Goal: Communication & Community: Participate in discussion

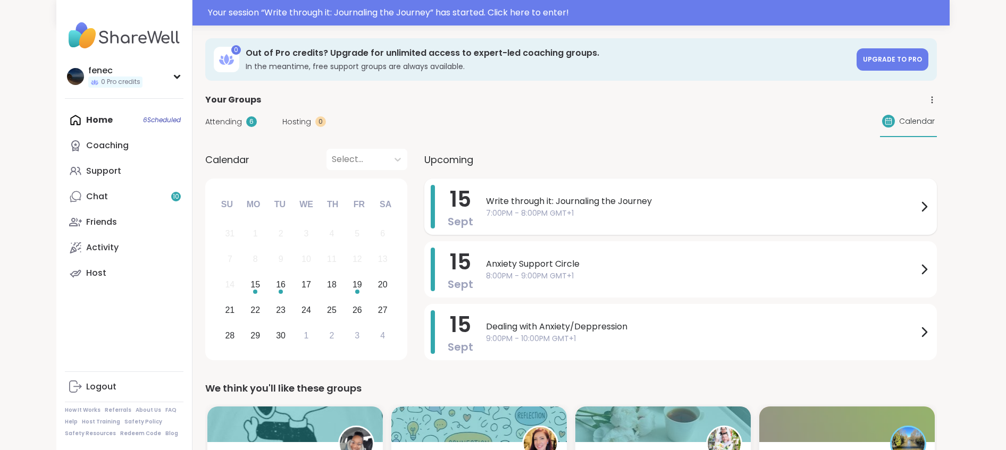
click at [555, 209] on span "7:00PM - 8:00PM GMT+1" at bounding box center [702, 213] width 432 height 11
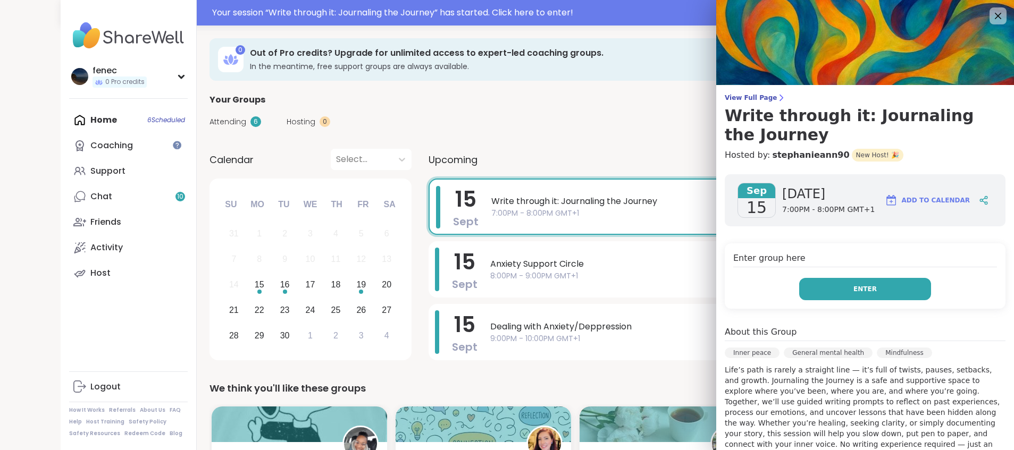
click at [824, 286] on button "Enter" at bounding box center [865, 289] width 132 height 22
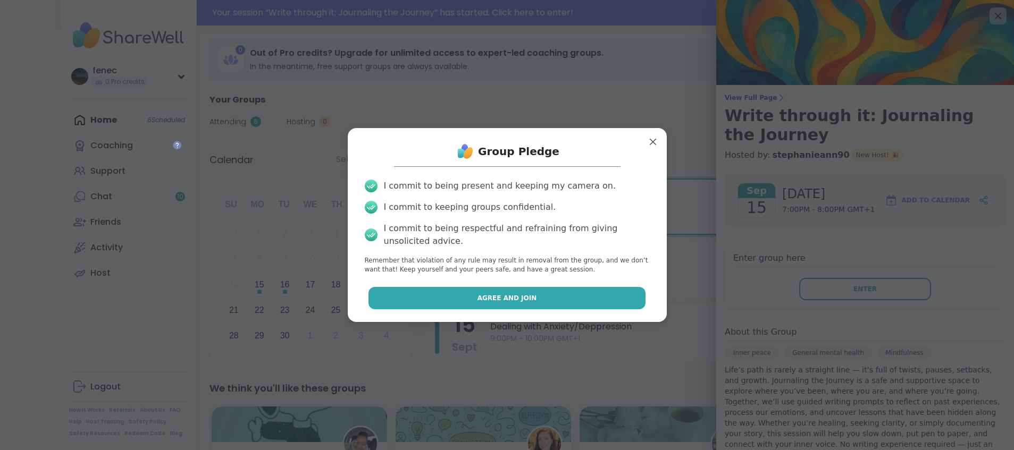
click at [553, 300] on button "Agree and Join" at bounding box center [506, 298] width 277 height 22
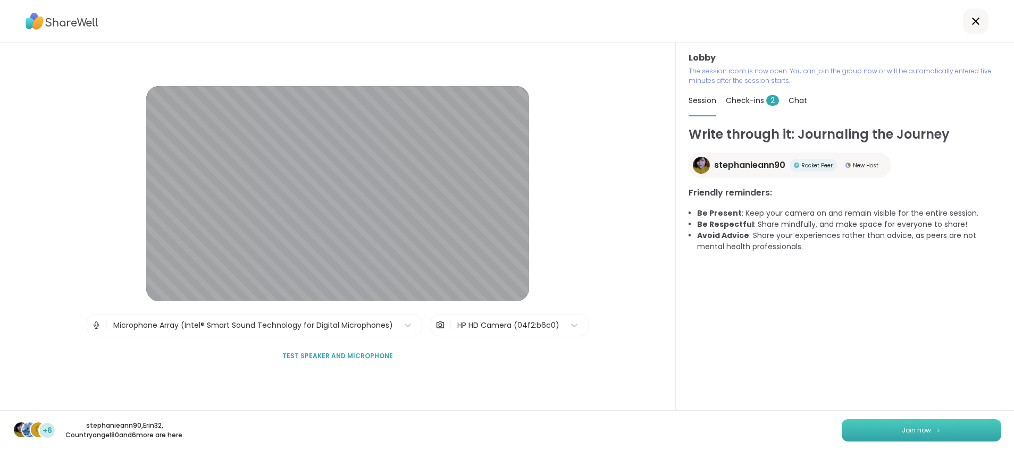
click at [877, 425] on button "Join now" at bounding box center [922, 431] width 160 height 22
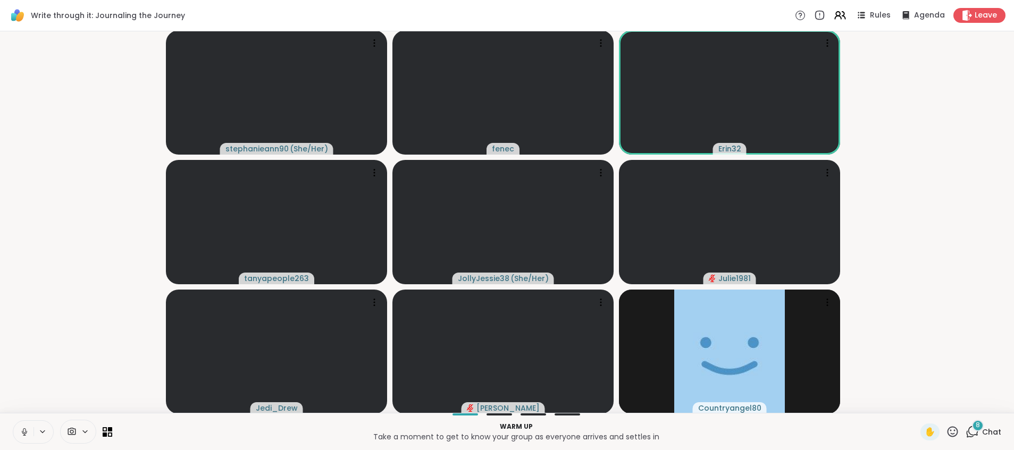
click at [18, 435] on button at bounding box center [23, 432] width 20 height 22
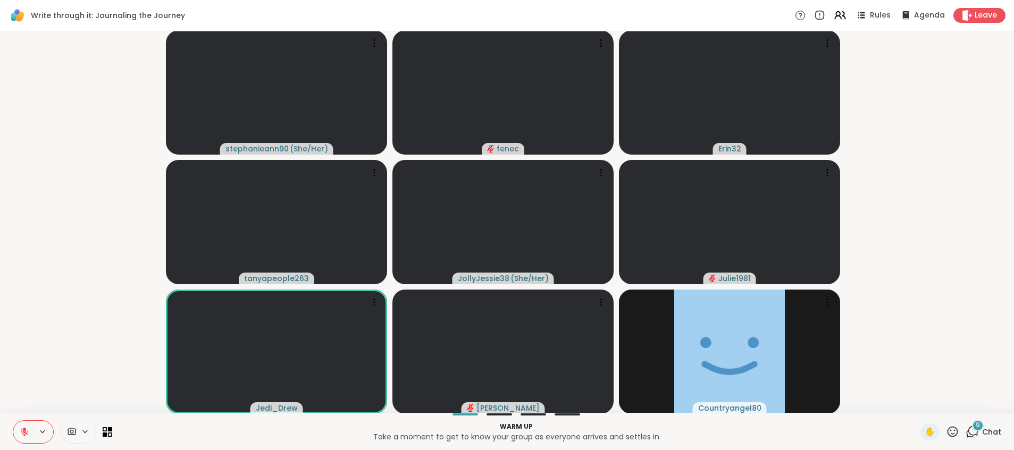
scroll to position [1, 0]
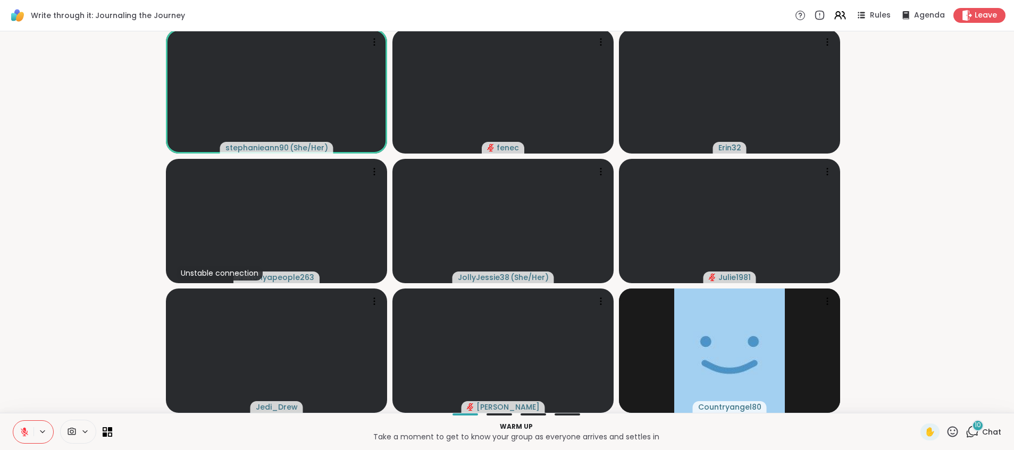
click at [68, 431] on icon at bounding box center [72, 431] width 8 height 7
click at [83, 430] on icon at bounding box center [85, 431] width 9 height 9
click at [70, 432] on icon at bounding box center [72, 431] width 8 height 7
click at [103, 395] on icon at bounding box center [101, 394] width 10 height 10
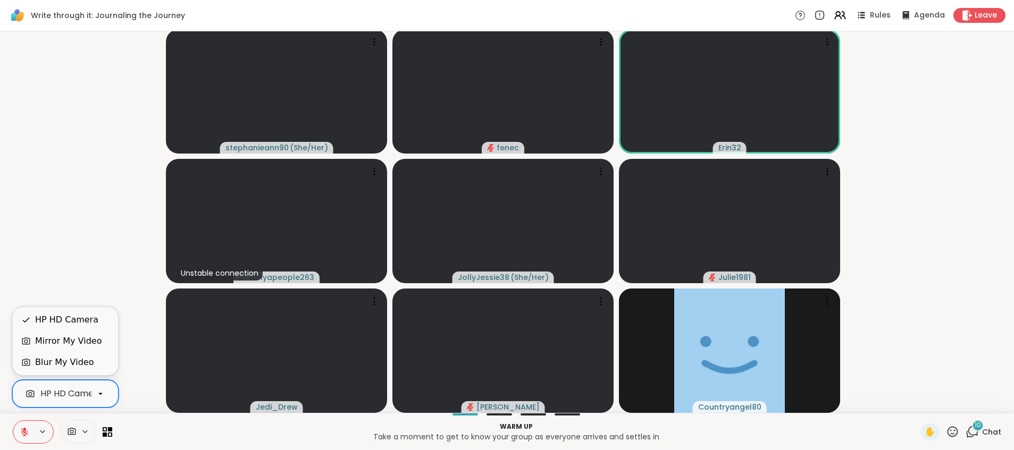
click at [75, 363] on div "Blur My Video" at bounding box center [64, 362] width 58 height 13
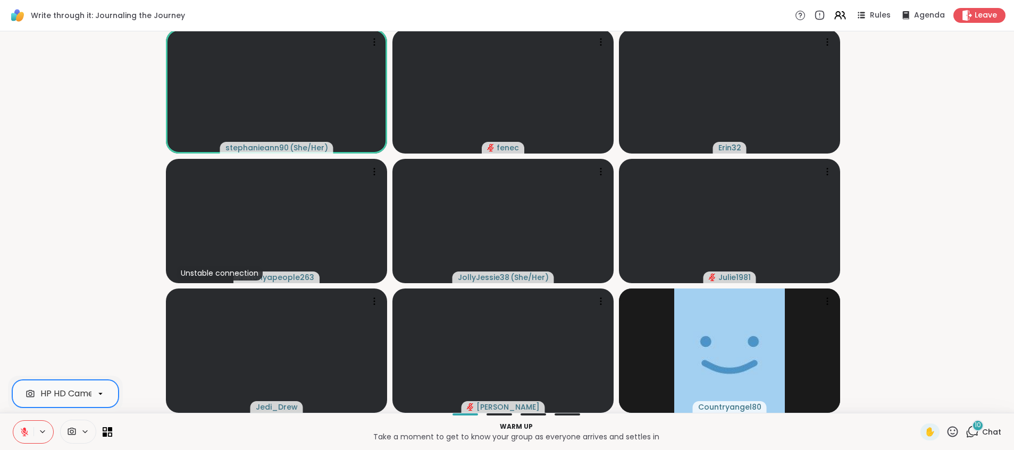
click at [97, 396] on icon at bounding box center [101, 394] width 10 height 10
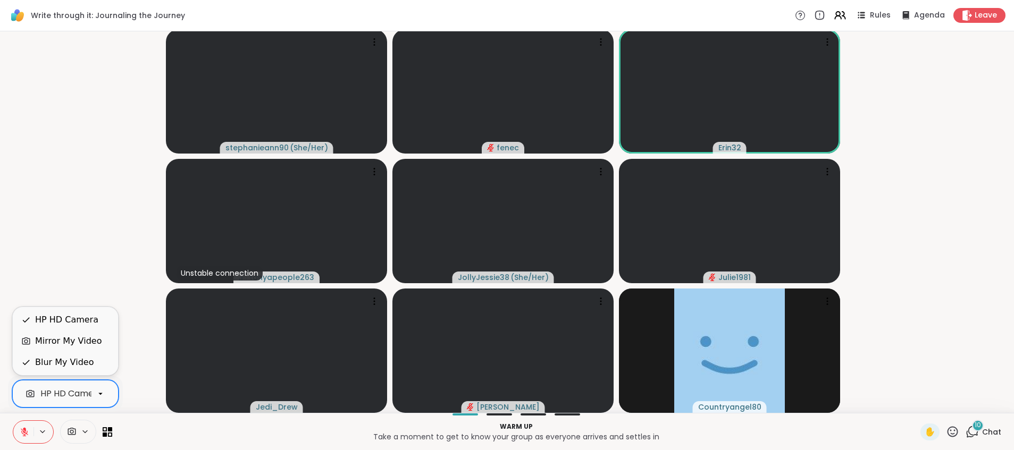
click at [51, 345] on div "Mirror My Video" at bounding box center [68, 341] width 66 height 13
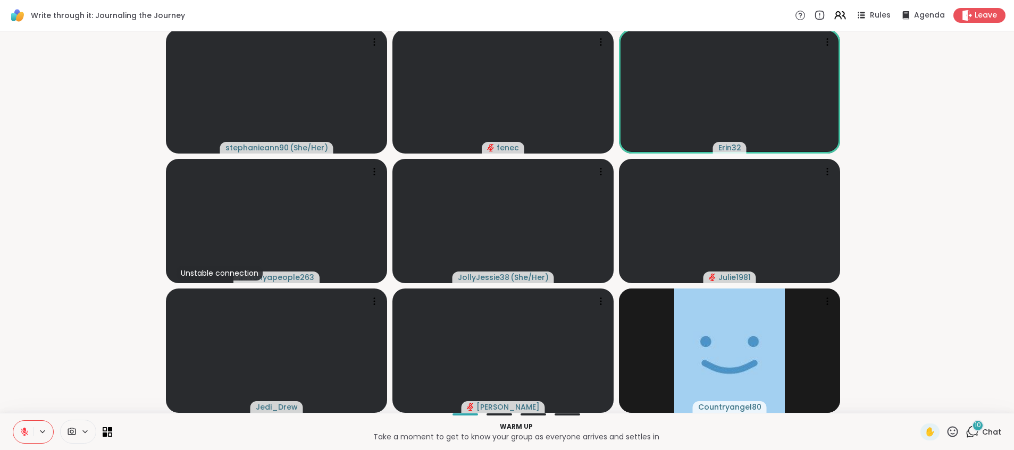
click at [51, 345] on video-player-container "stephanieann90 ( She/Her ) fenec Erin32 Unstable connection tanyapeople263 Joll…" at bounding box center [506, 221] width 1001 height 373
click at [82, 431] on icon at bounding box center [85, 431] width 9 height 9
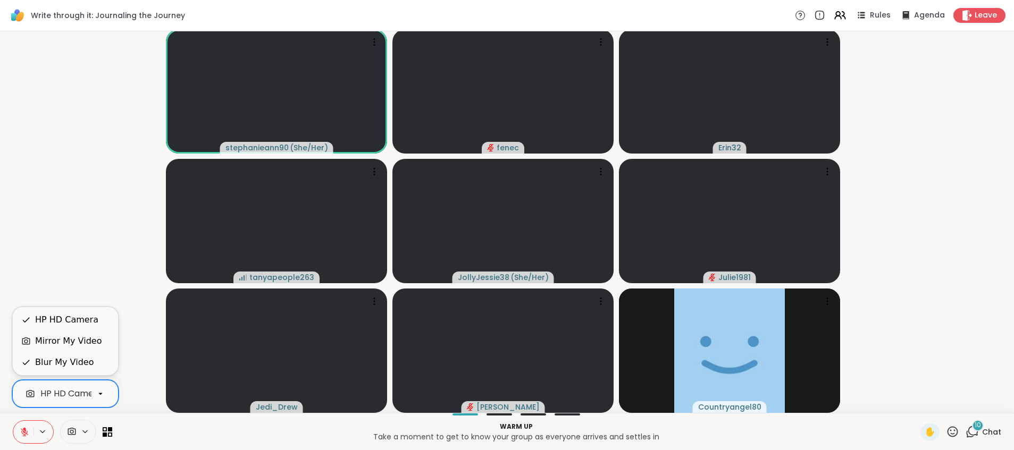
click at [80, 399] on div "HP HD Camera" at bounding box center [71, 394] width 62 height 13
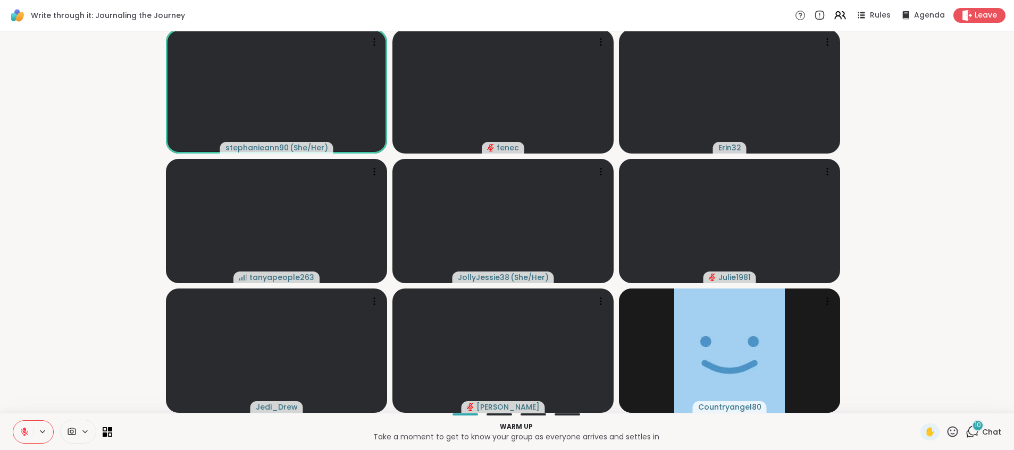
click at [971, 434] on div "10 Chat" at bounding box center [984, 432] width 36 height 17
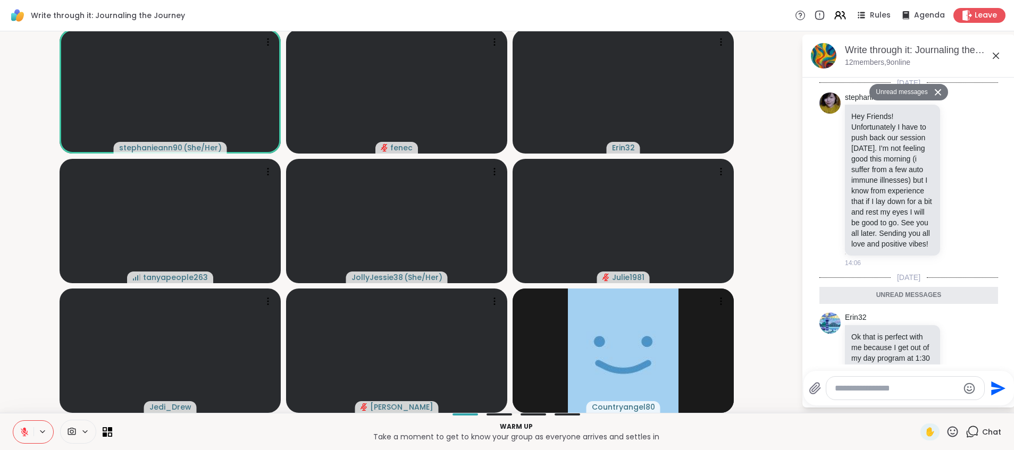
scroll to position [1046, 0]
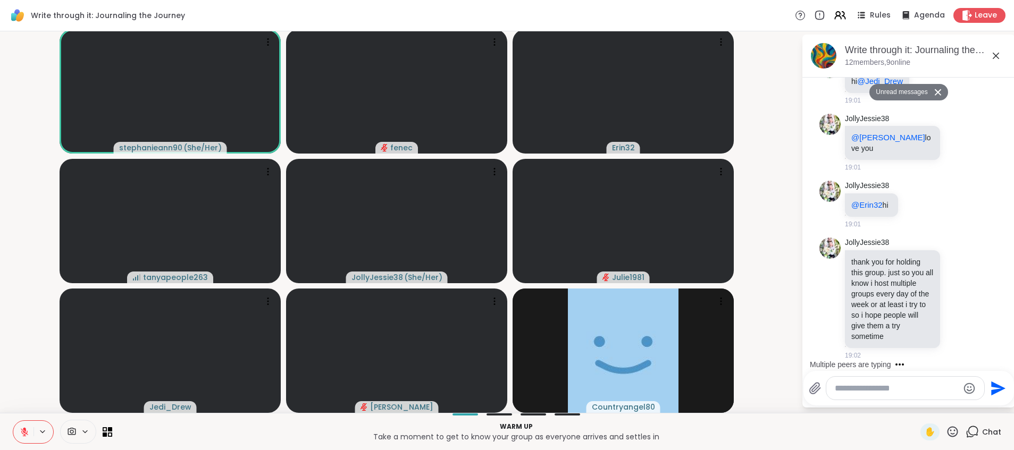
click at [882, 390] on textarea "Type your message" at bounding box center [897, 388] width 124 height 11
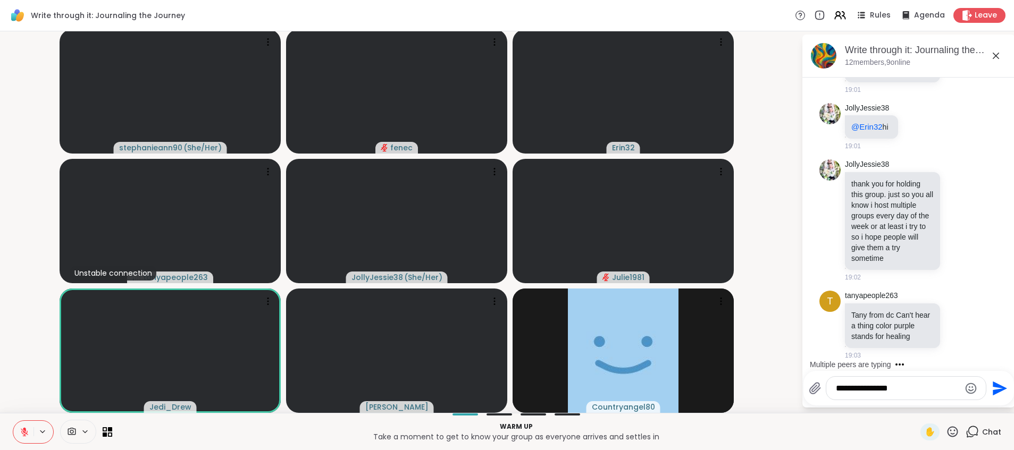
scroll to position [1109, 0]
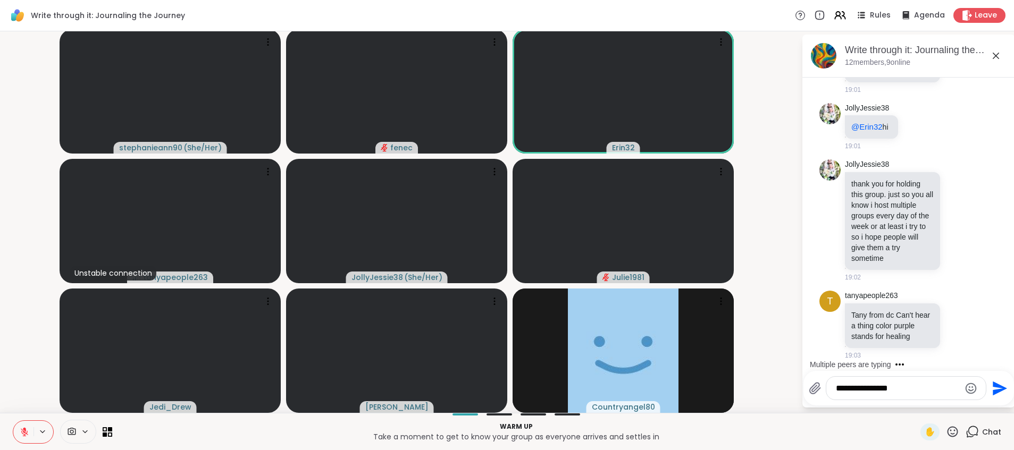
drag, startPoint x: 899, startPoint y: 387, endPoint x: 855, endPoint y: 397, distance: 44.9
click at [855, 397] on div "**********" at bounding box center [906, 388] width 160 height 23
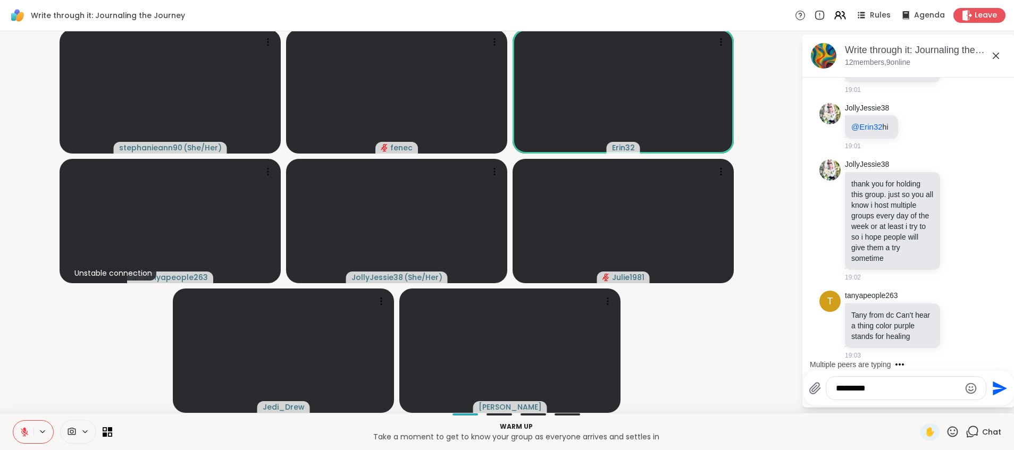
type textarea "**********"
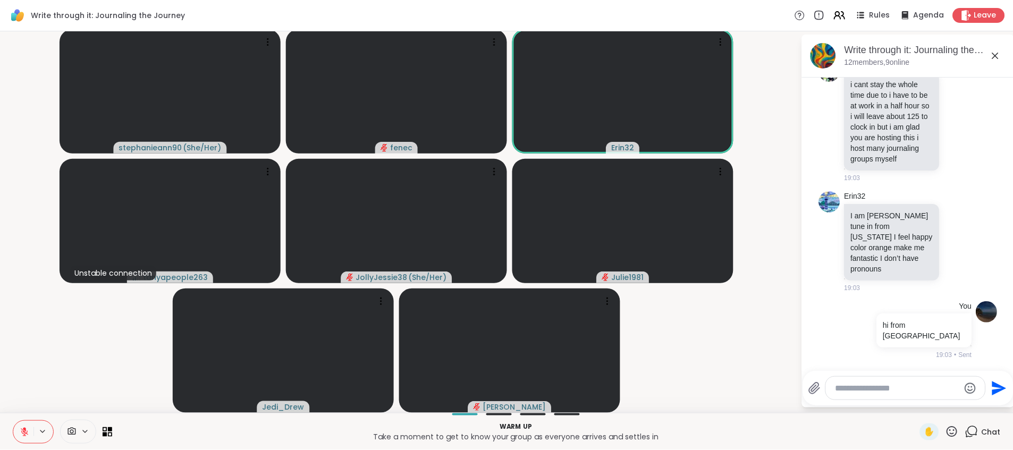
scroll to position [1474, 0]
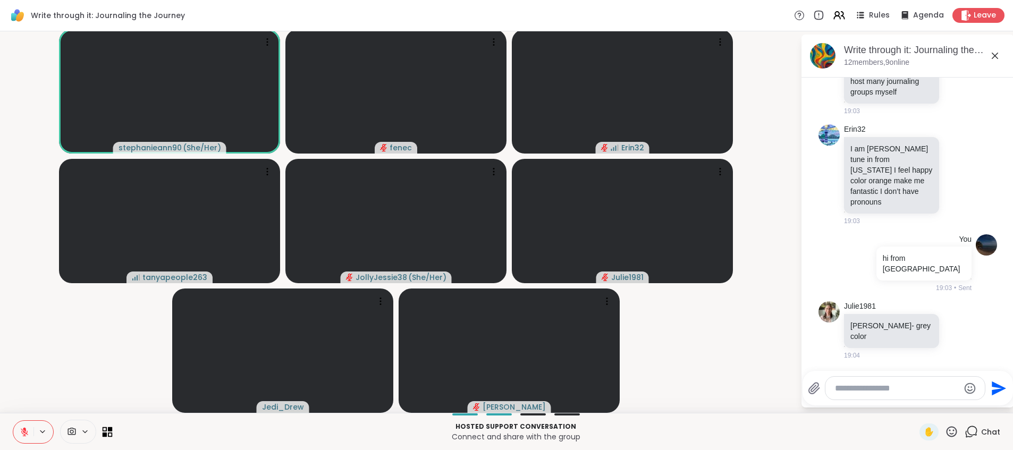
click at [107, 433] on icon at bounding box center [105, 434] width 5 height 5
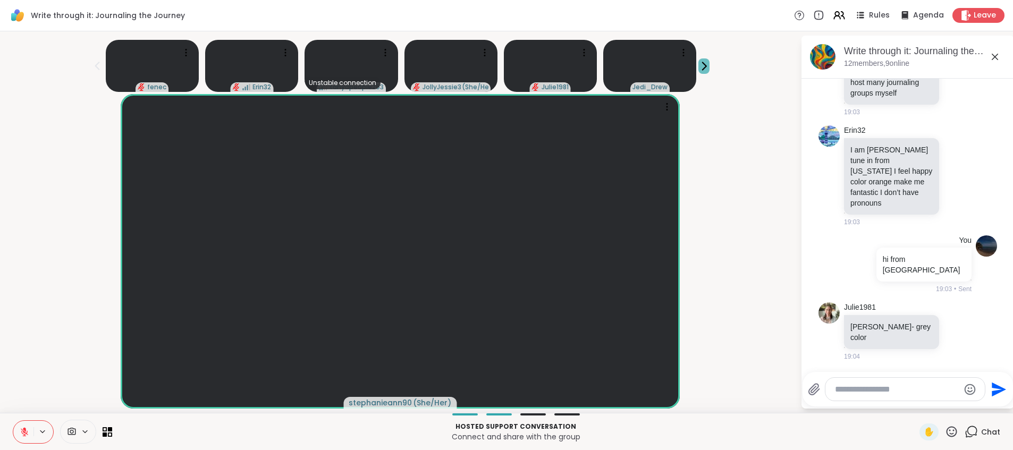
click at [699, 67] on icon at bounding box center [704, 66] width 11 height 11
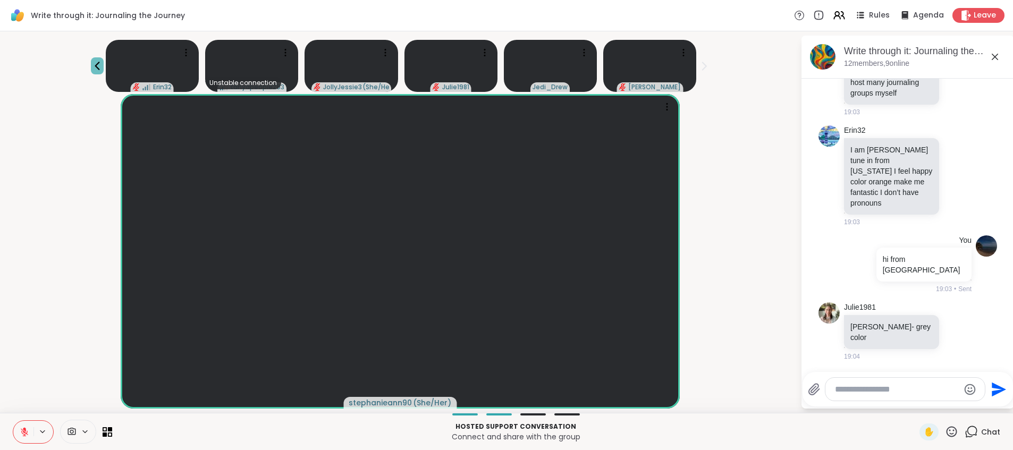
click at [99, 67] on icon at bounding box center [97, 66] width 5 height 9
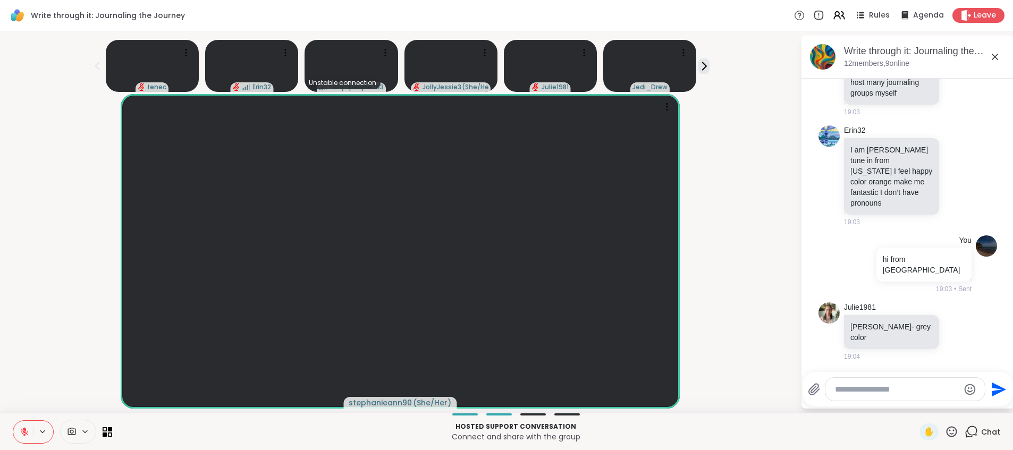
click at [995, 57] on icon at bounding box center [995, 57] width 13 height 13
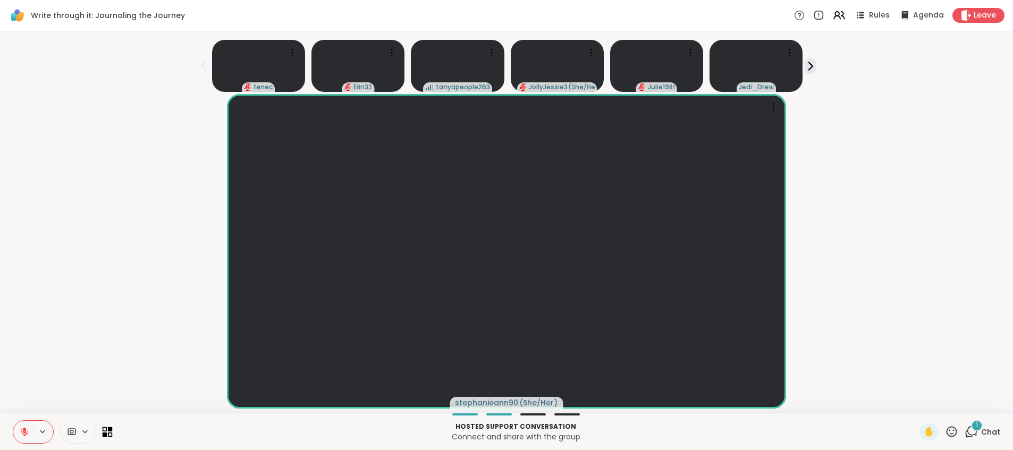
click at [107, 433] on icon at bounding box center [108, 432] width 10 height 10
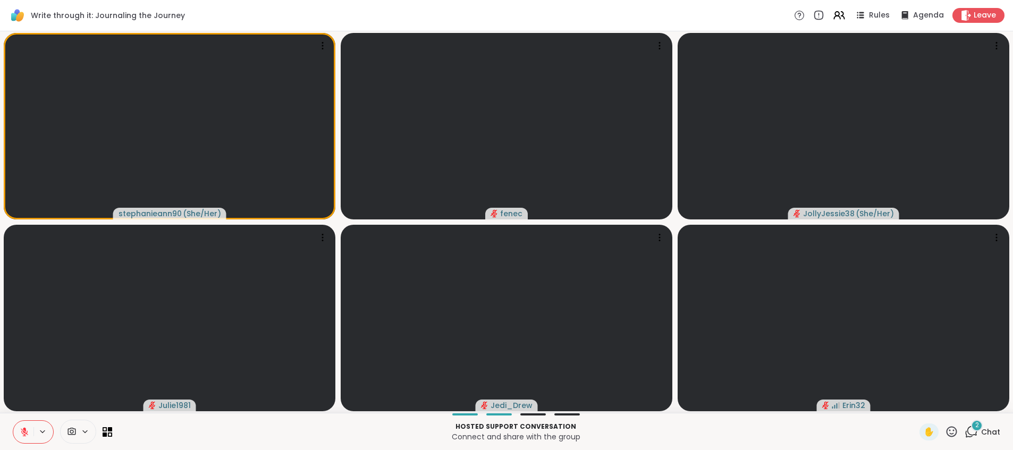
click at [982, 435] on span "Chat" at bounding box center [991, 432] width 19 height 11
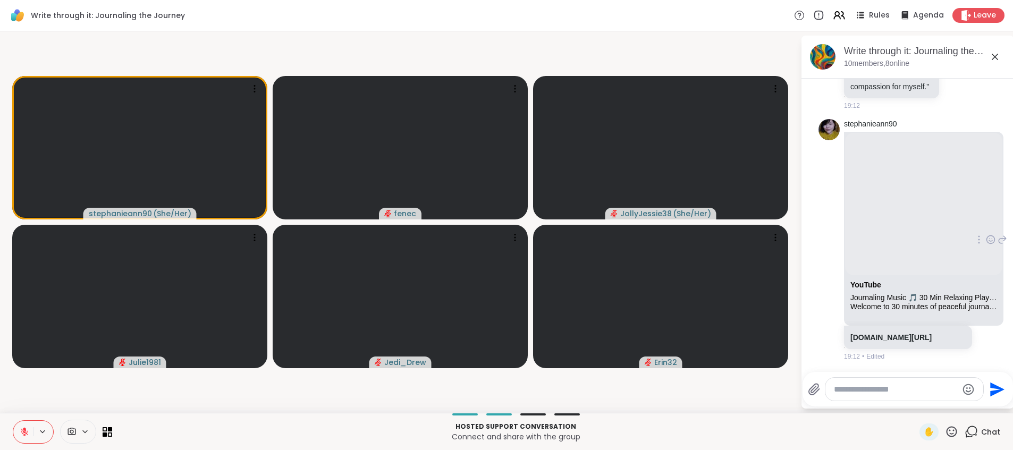
scroll to position [2069, 0]
click at [928, 341] on p "youtu.be/AnmoFo8AHBs?si=hKcvt61jFGgXqeAR" at bounding box center [908, 337] width 115 height 11
drag, startPoint x: 932, startPoint y: 338, endPoint x: 847, endPoint y: 328, distance: 85.1
click at [847, 328] on div "youtu.be/AnmoFo8AHBs?si=hKcvt61jFGgXqeAR" at bounding box center [908, 337] width 128 height 23
copy link "youtu.be/AnmoFo8AHBs?si=hKcvt61jFGgXqeAR"
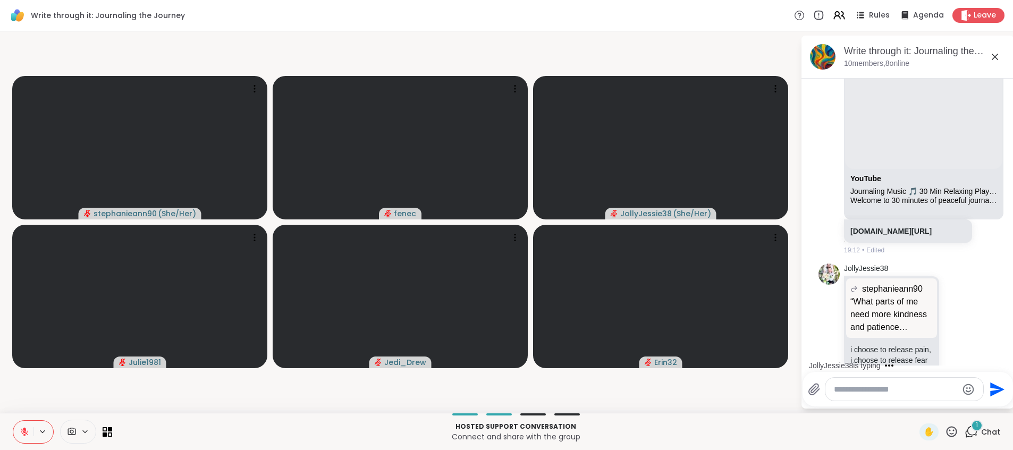
scroll to position [2305, 0]
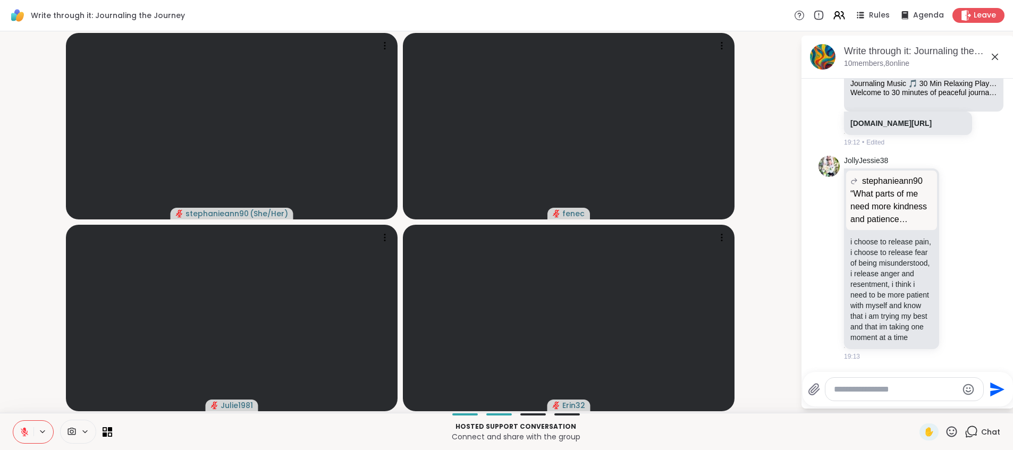
click at [784, 123] on video-player-container "stephanieann90 ( She/Her ) fenec Julie1981 Erin32" at bounding box center [400, 222] width 788 height 373
click at [828, 291] on div "JollyJessie38 stephanieann90 “What parts of me need more kindness and patience …" at bounding box center [908, 259] width 179 height 214
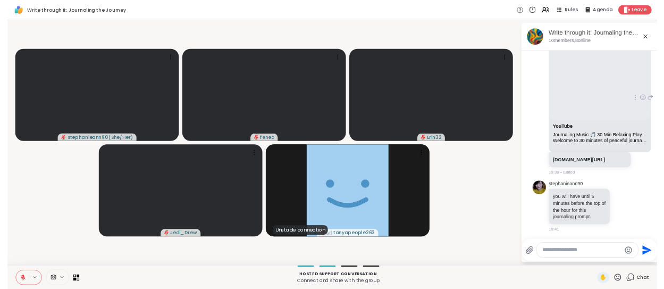
scroll to position [3056, 0]
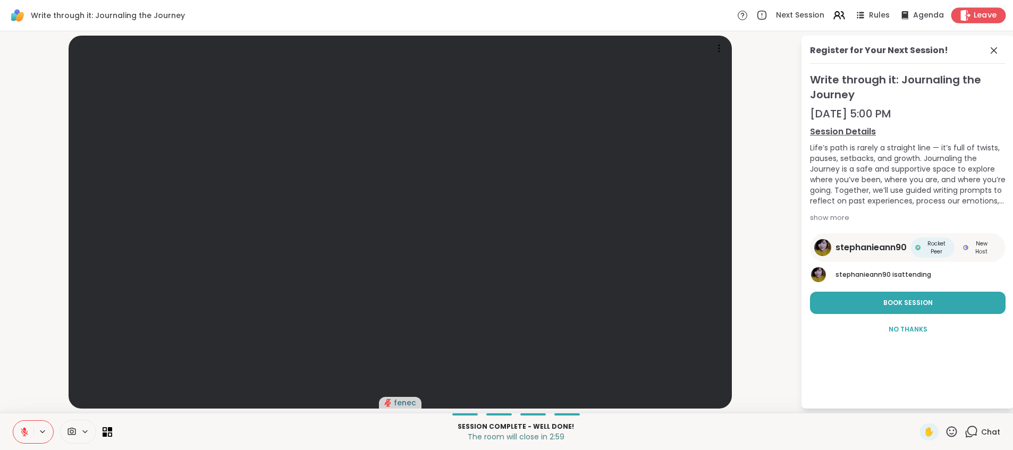
click at [982, 19] on span "Leave" at bounding box center [985, 15] width 23 height 11
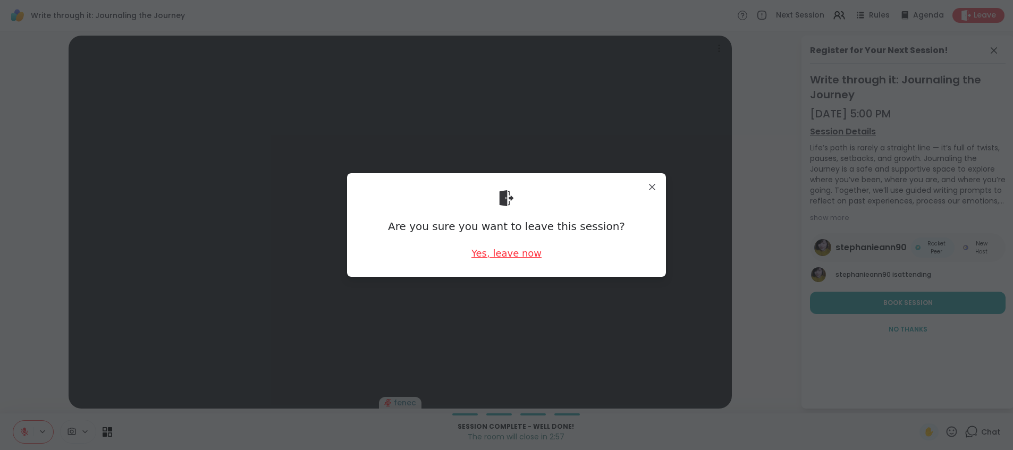
click at [511, 254] on div "Yes, leave now" at bounding box center [507, 253] width 70 height 13
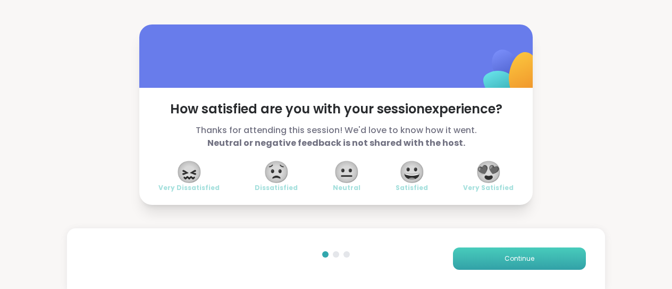
click at [522, 255] on span "Continue" at bounding box center [520, 259] width 30 height 10
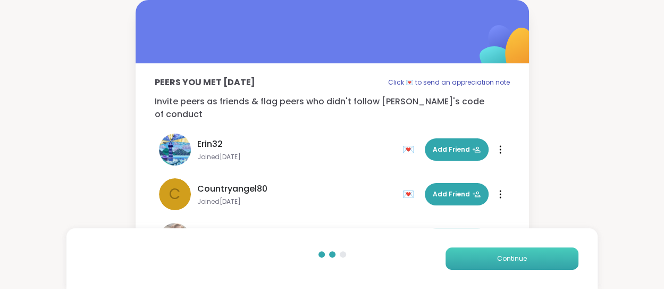
click at [522, 255] on span "Continue" at bounding box center [512, 259] width 30 height 10
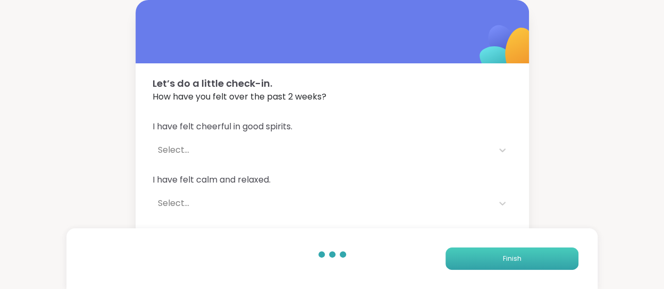
click at [522, 255] on button "Finish" at bounding box center [512, 258] width 133 height 22
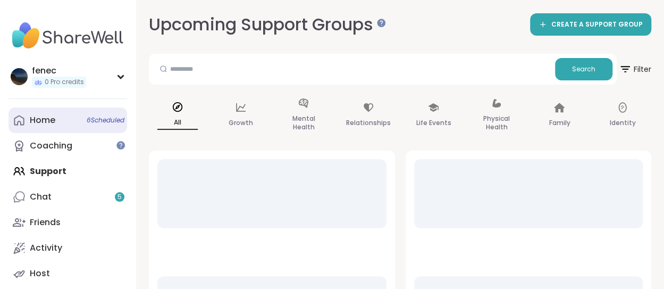
click at [46, 123] on div "Home 6 Scheduled" at bounding box center [43, 120] width 26 height 12
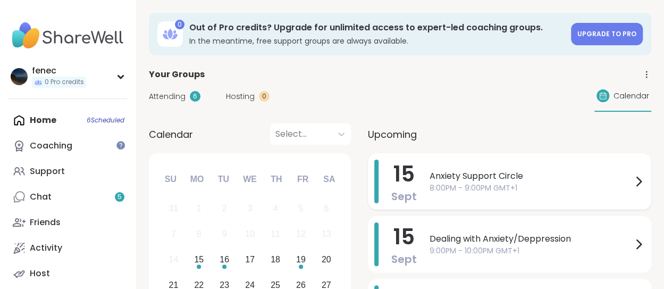
click at [454, 195] on div "Anxiety Support Circle 8:00PM - 9:00PM GMT+1" at bounding box center [537, 182] width 215 height 44
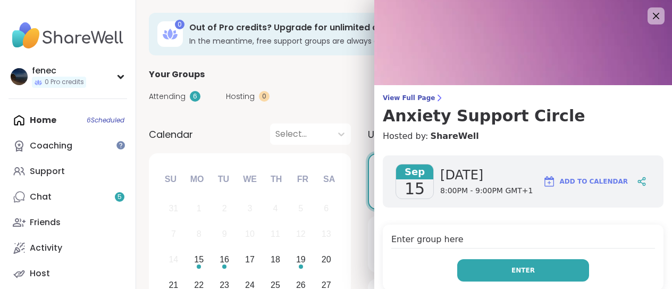
click at [522, 269] on button "Enter" at bounding box center [523, 270] width 132 height 22
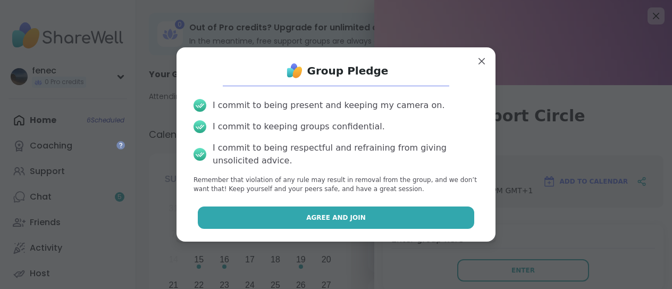
click at [409, 213] on button "Agree and Join" at bounding box center [336, 217] width 277 height 22
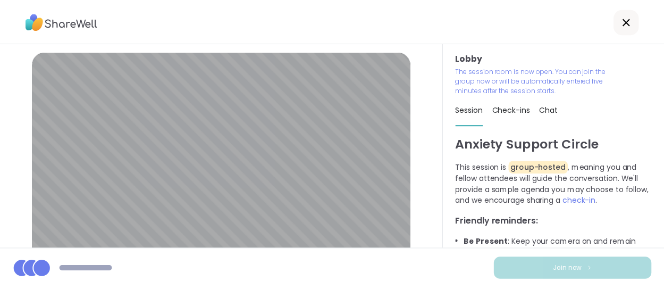
scroll to position [91, 0]
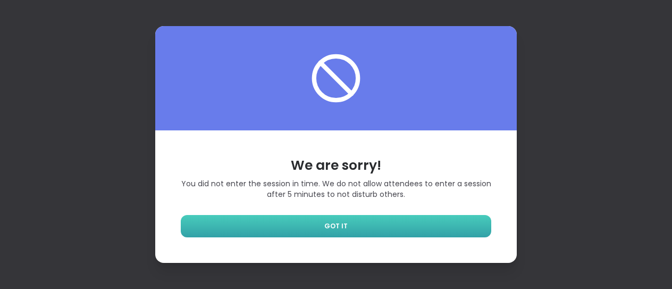
click at [391, 228] on link "GOT IT" at bounding box center [336, 226] width 311 height 22
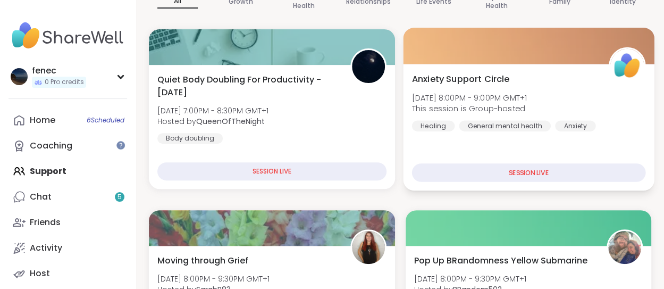
scroll to position [119, 0]
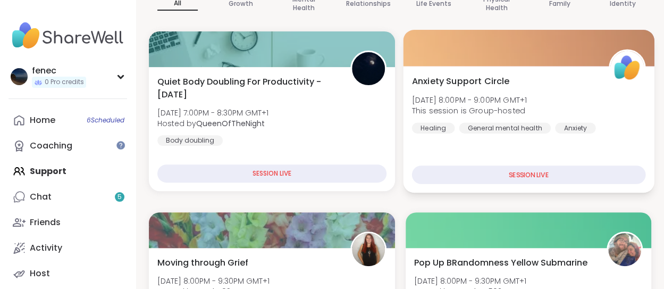
click at [472, 76] on span "Anxiety Support Circle" at bounding box center [461, 80] width 98 height 13
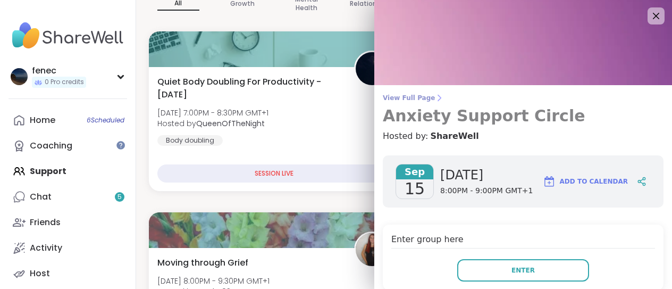
click at [445, 118] on h3 "Anxiety Support Circle" at bounding box center [523, 115] width 281 height 19
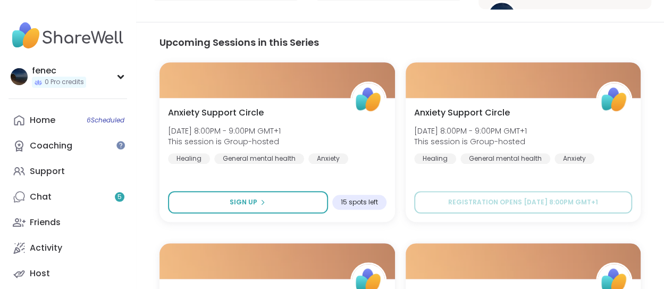
scroll to position [456, 0]
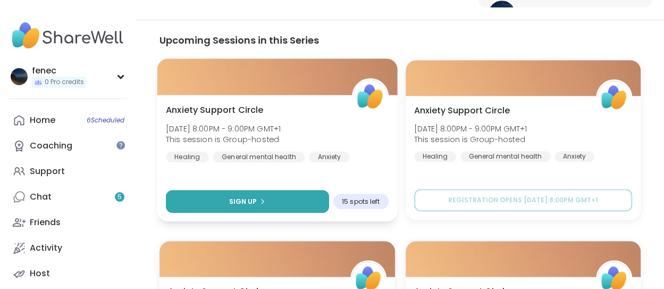
click at [250, 200] on span "Sign Up" at bounding box center [243, 201] width 28 height 10
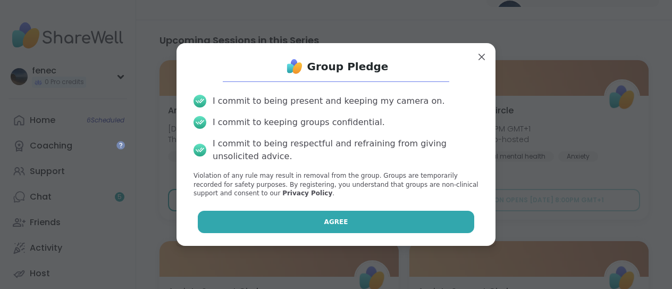
click at [278, 225] on button "Agree" at bounding box center [336, 222] width 277 height 22
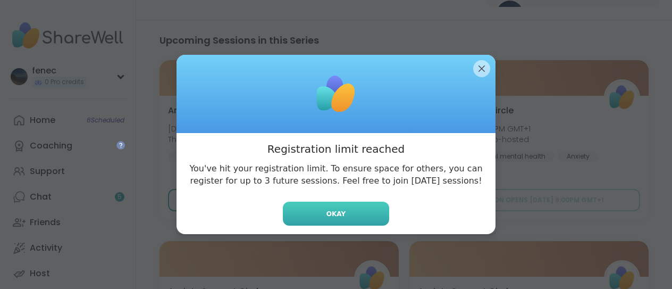
click at [343, 217] on button "Okay" at bounding box center [336, 214] width 106 height 24
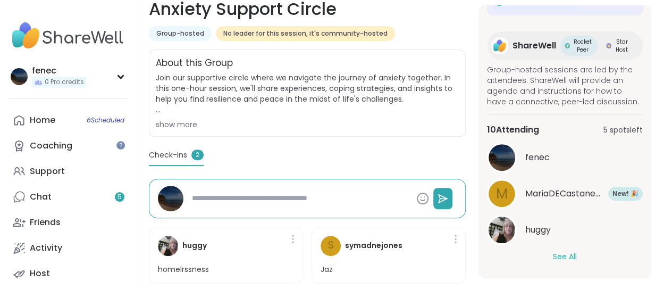
scroll to position [0, 0]
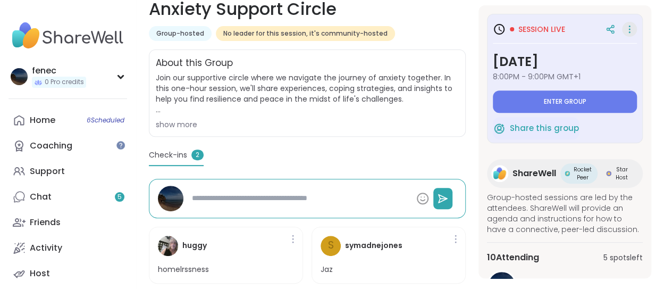
click at [624, 35] on icon at bounding box center [629, 29] width 11 height 15
click at [471, 68] on section "Healing | General mental health | Anxiety Anxiety Support Circle Group-hosted N…" at bounding box center [400, 136] width 528 height 311
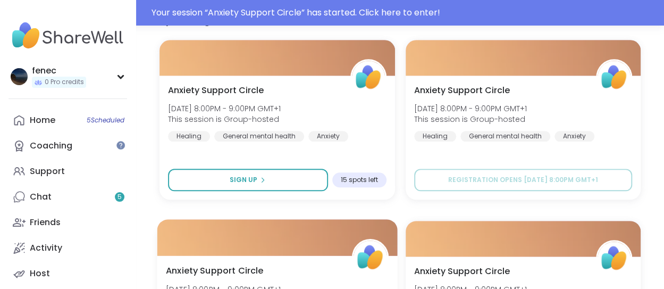
scroll to position [501, 0]
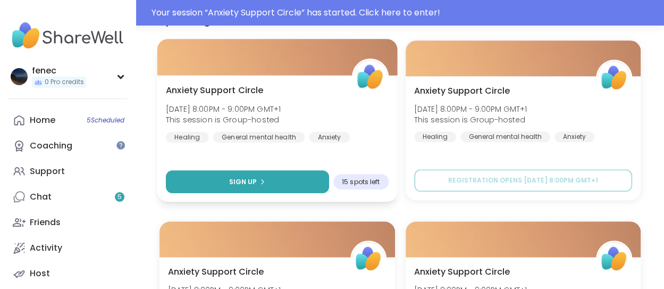
click at [278, 178] on button "Sign Up" at bounding box center [247, 181] width 163 height 23
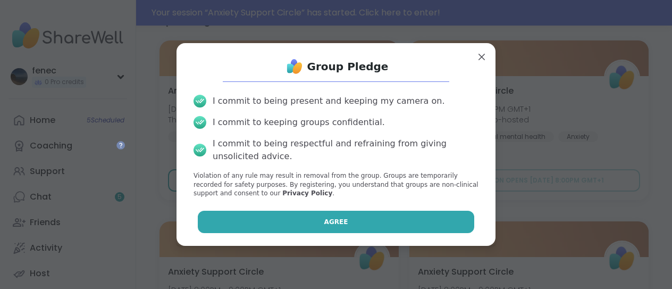
click at [336, 228] on button "Agree" at bounding box center [336, 222] width 277 height 22
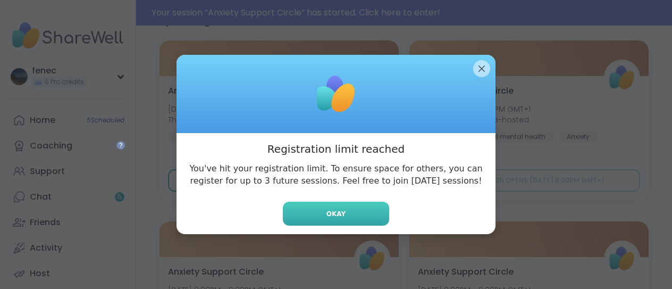
click at [326, 216] on span "Okay" at bounding box center [335, 214] width 19 height 10
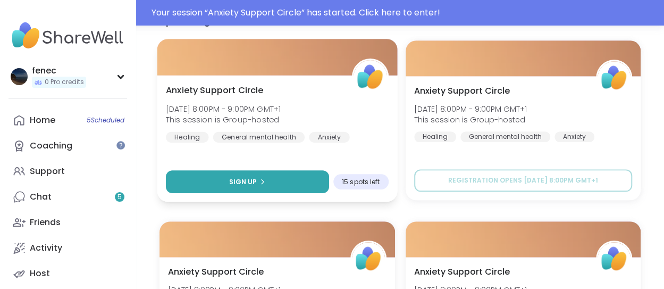
click at [278, 182] on button "Sign Up" at bounding box center [247, 181] width 163 height 23
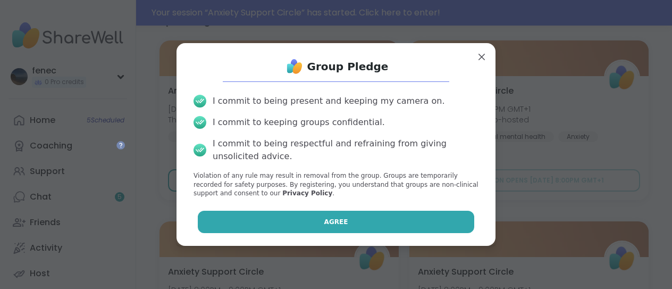
click at [343, 228] on button "Agree" at bounding box center [336, 222] width 277 height 22
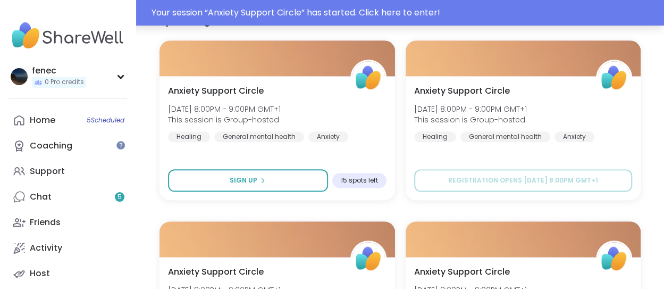
type textarea "*"
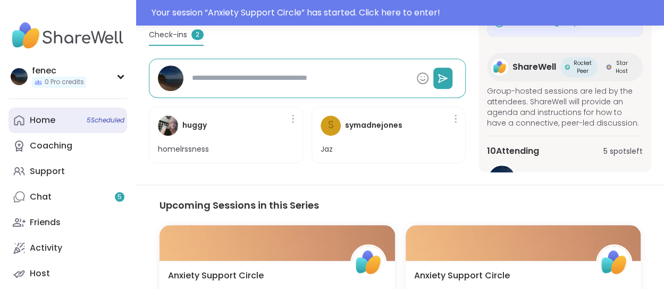
drag, startPoint x: 0, startPoint y: 0, endPoint x: 56, endPoint y: 126, distance: 138.0
click at [56, 126] on link "Home 5 Scheduled" at bounding box center [68, 120] width 119 height 26
type textarea "*"
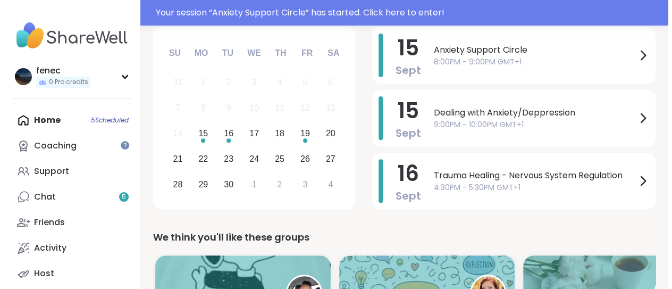
scroll to position [151, 0]
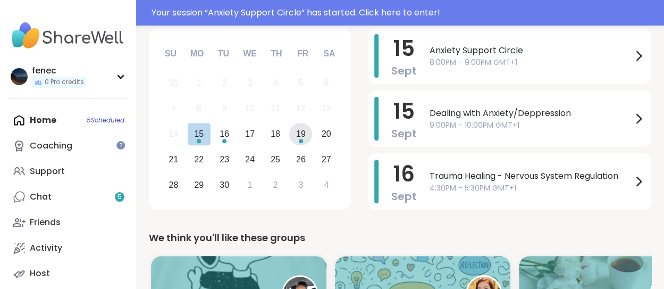
click at [297, 133] on div "19" at bounding box center [301, 134] width 10 height 14
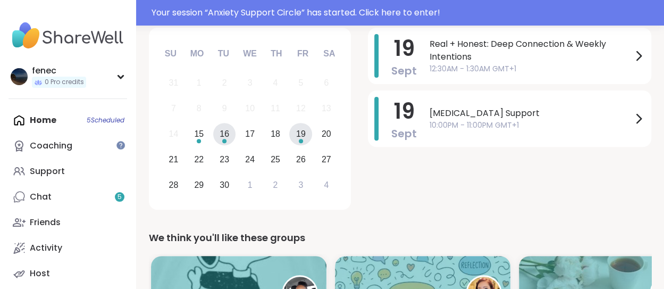
click at [224, 137] on div "16" at bounding box center [225, 134] width 10 height 14
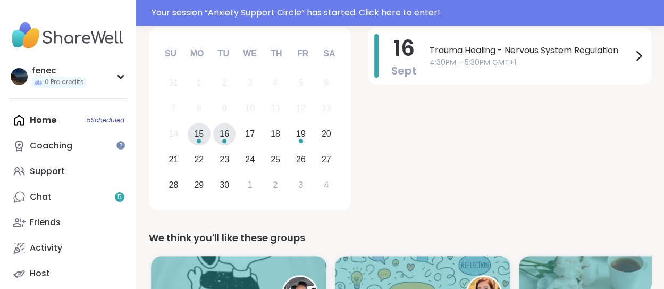
click at [197, 139] on div "Choose Monday, September 15th, 2025" at bounding box center [199, 141] width 4 height 4
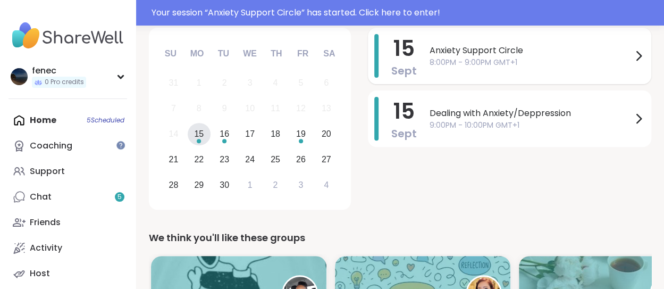
click at [638, 60] on icon at bounding box center [638, 55] width 13 height 13
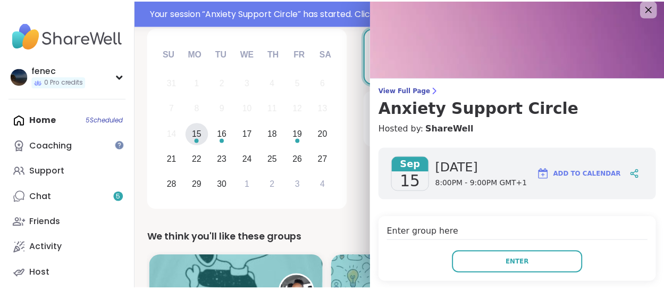
scroll to position [0, 0]
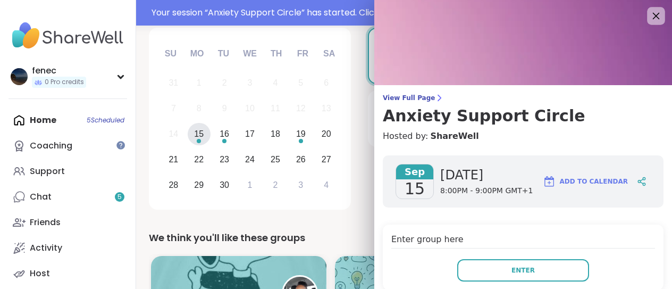
click at [649, 18] on icon at bounding box center [655, 15] width 13 height 13
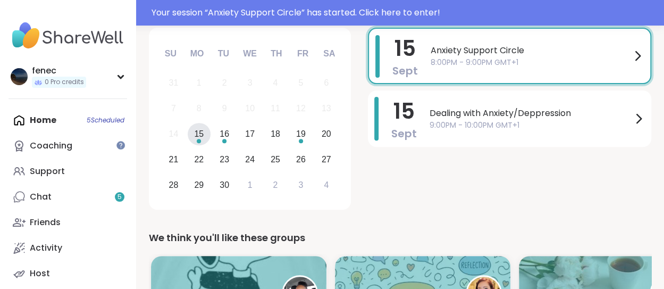
click at [508, 159] on div "[DATE] Anxiety Support Circle 8:00PM - 9:00PM GMT+1 [DATE] Dealing with Anxiety…" at bounding box center [509, 121] width 283 height 186
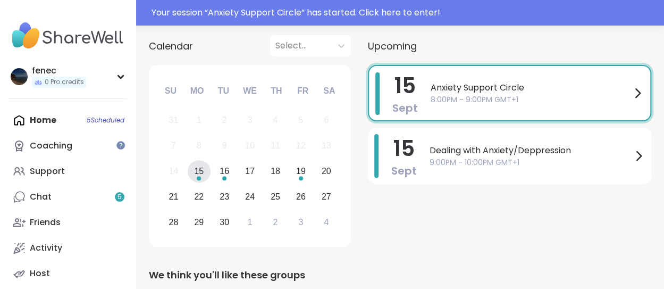
scroll to position [113, 0]
click at [300, 178] on div "Choose Friday, September 19th, 2025" at bounding box center [301, 179] width 4 height 4
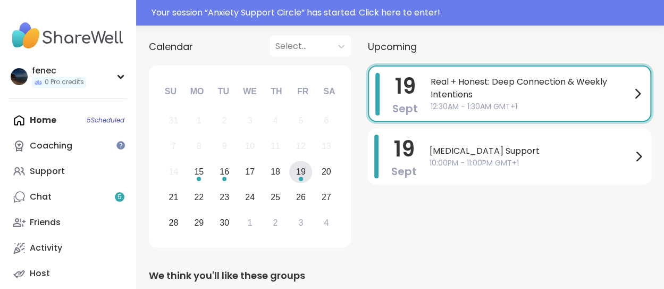
scroll to position [88, 0]
